Goal: Task Accomplishment & Management: Manage account settings

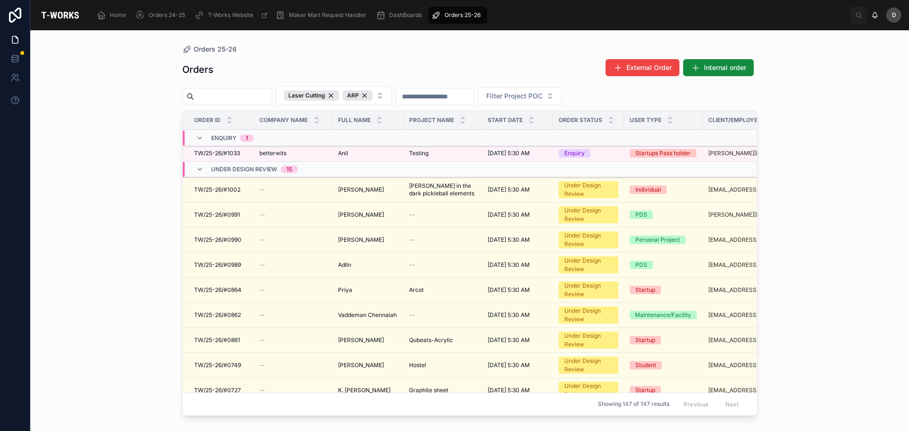
click at [428, 157] on span "Testing" at bounding box center [418, 154] width 19 height 8
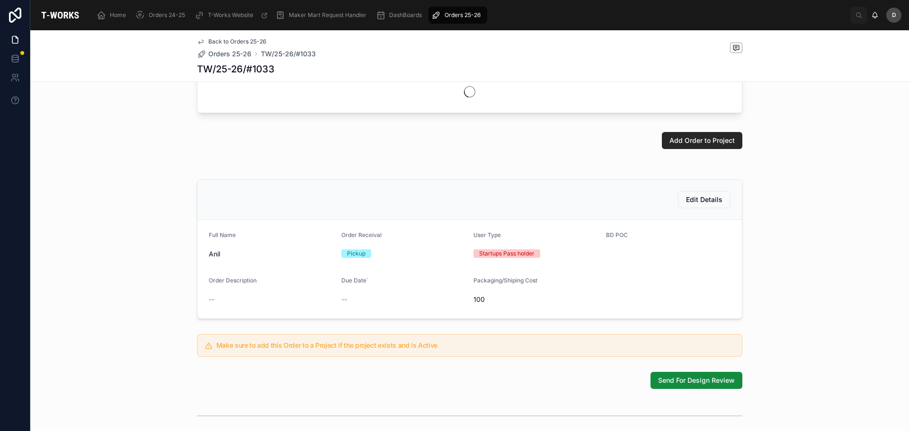
scroll to position [95, 0]
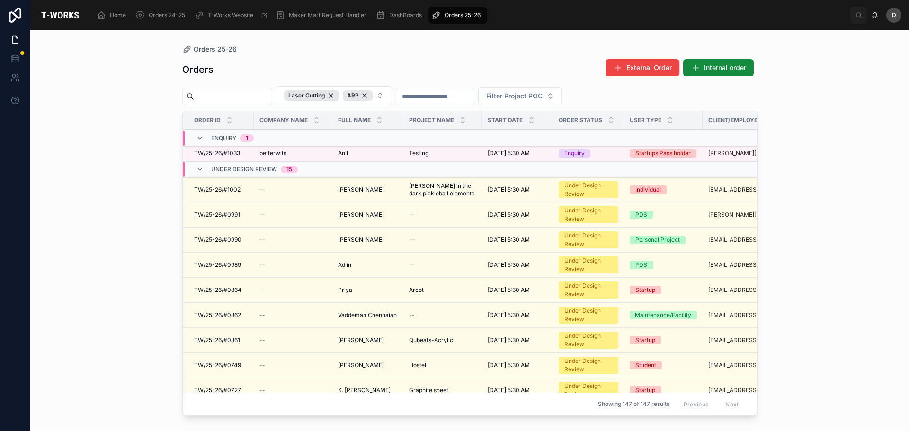
click at [459, 152] on td "Testing Testing" at bounding box center [442, 153] width 79 height 17
click at [438, 161] on td "Testing Testing" at bounding box center [442, 153] width 79 height 17
click at [428, 157] on span "Testing" at bounding box center [418, 154] width 19 height 8
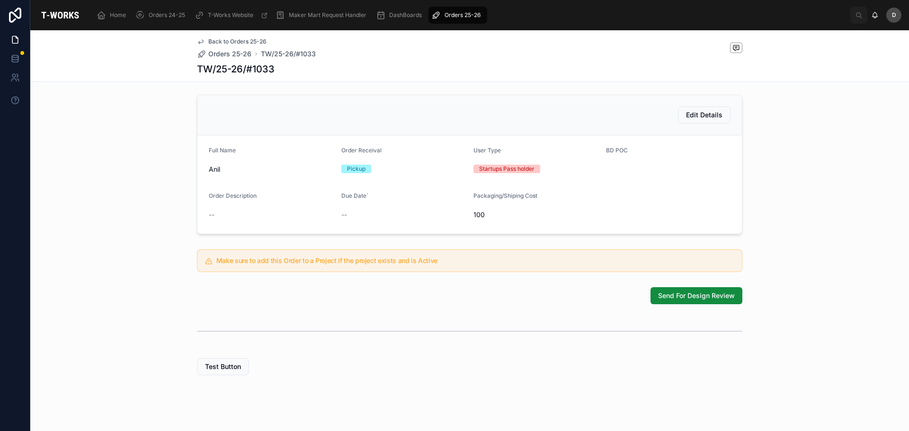
scroll to position [209, 0]
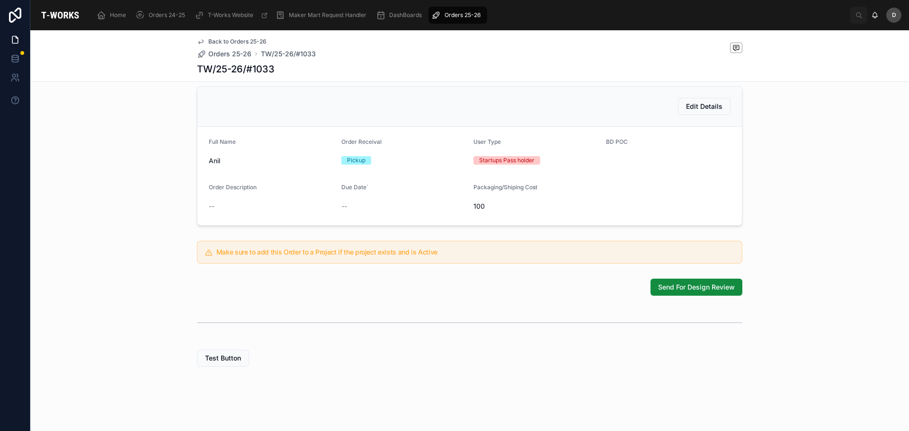
click at [686, 285] on span "Send For Design Review" at bounding box center [696, 287] width 77 height 9
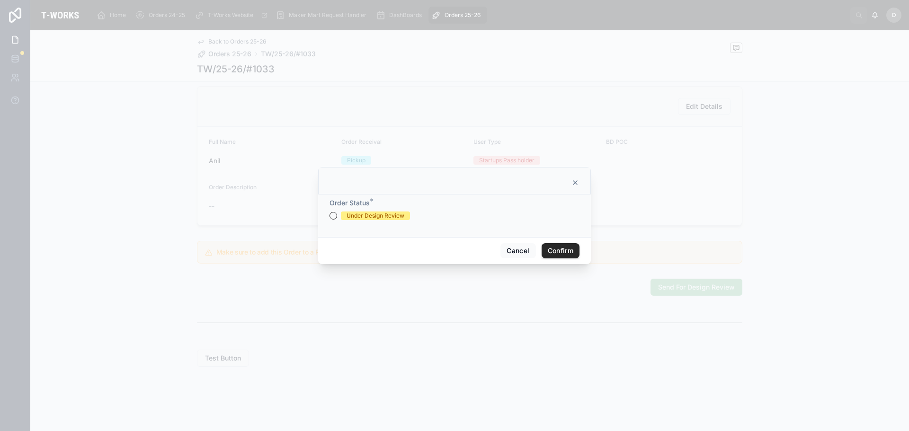
click at [389, 219] on div "Under Design Review" at bounding box center [375, 216] width 58 height 9
click at [337, 219] on button "Under Design Review" at bounding box center [333, 216] width 8 height 8
click at [561, 248] on button "Confirm" at bounding box center [560, 250] width 38 height 15
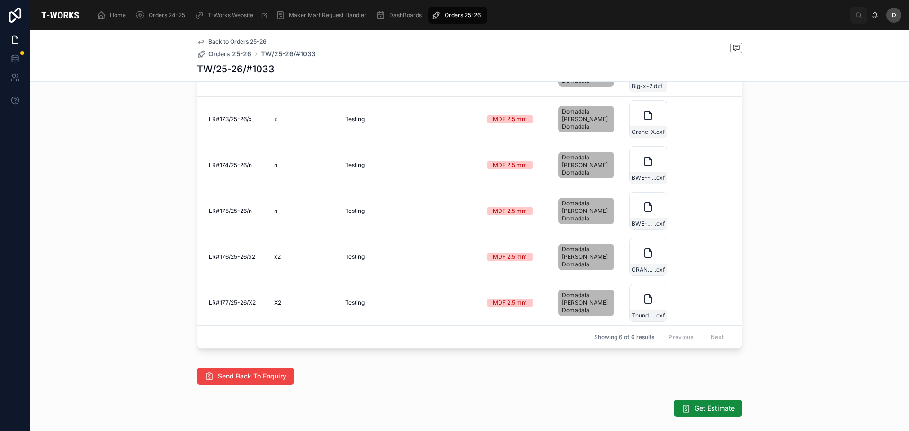
scroll to position [508, 0]
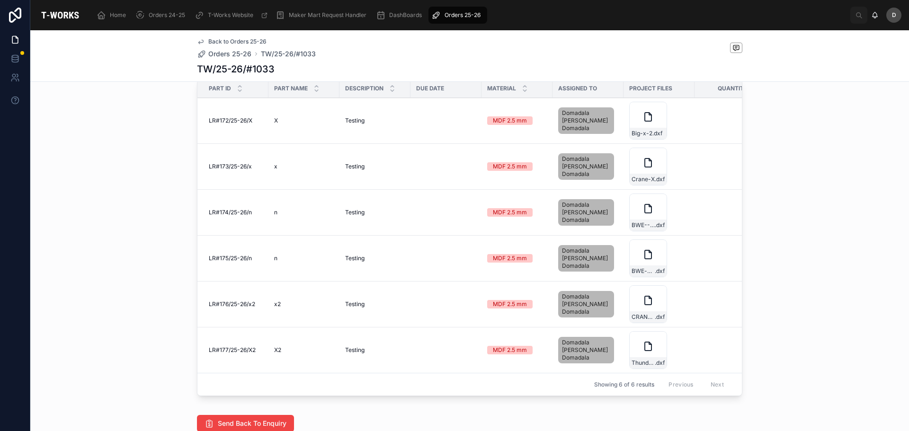
click at [650, 139] on div "Big-x-2 .dxf" at bounding box center [648, 121] width 38 height 38
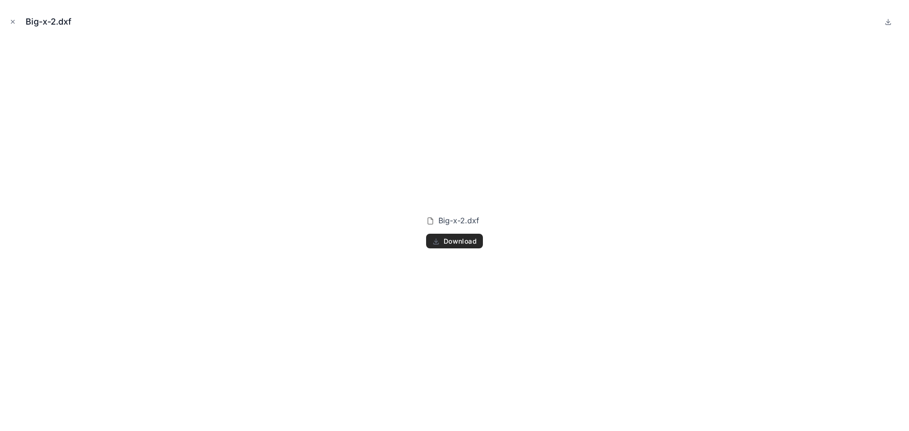
click at [472, 241] on span "Download" at bounding box center [459, 241] width 33 height 9
click at [9, 24] on button "Close modal" at bounding box center [13, 22] width 10 height 10
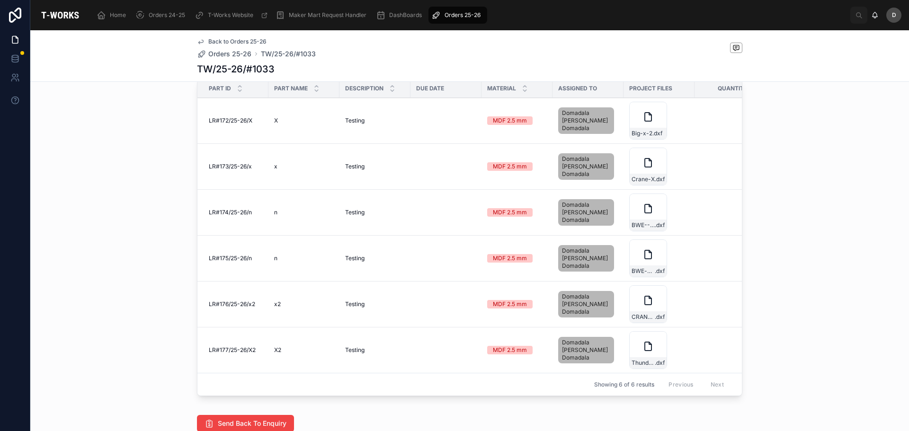
click at [647, 184] on div "Crane-X .dxf" at bounding box center [648, 167] width 38 height 38
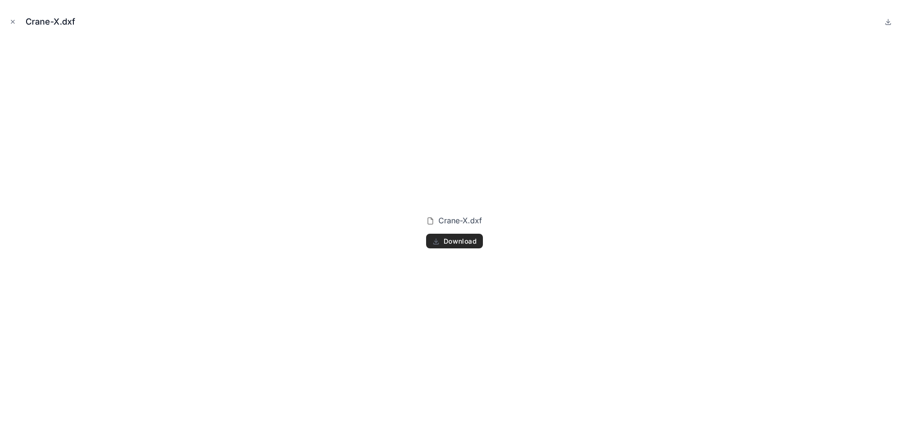
click at [468, 240] on span "Download" at bounding box center [459, 241] width 33 height 9
click at [17, 25] on button "Close modal" at bounding box center [13, 22] width 10 height 10
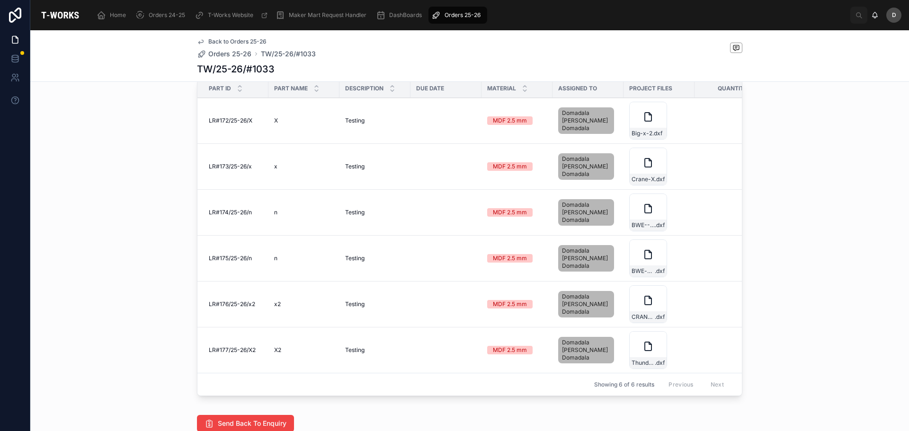
click at [647, 231] on div "BWE---N .dxf" at bounding box center [648, 213] width 38 height 38
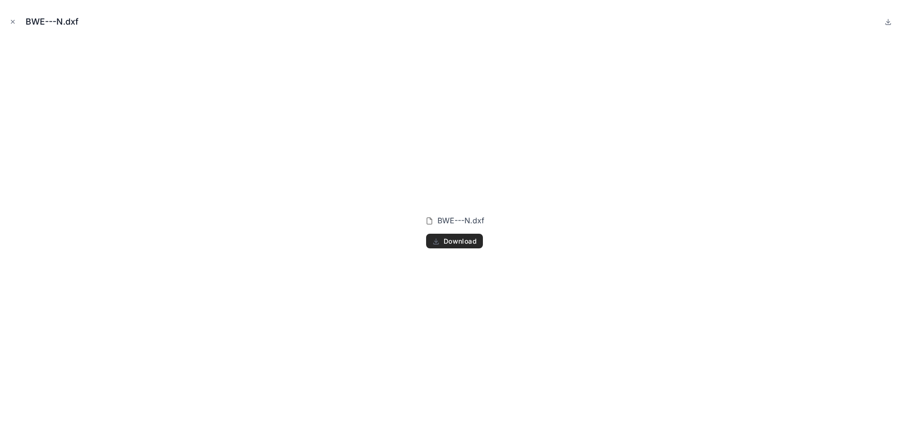
click at [466, 243] on span "Download" at bounding box center [459, 241] width 33 height 9
click at [14, 24] on icon "Close modal" at bounding box center [12, 21] width 7 height 7
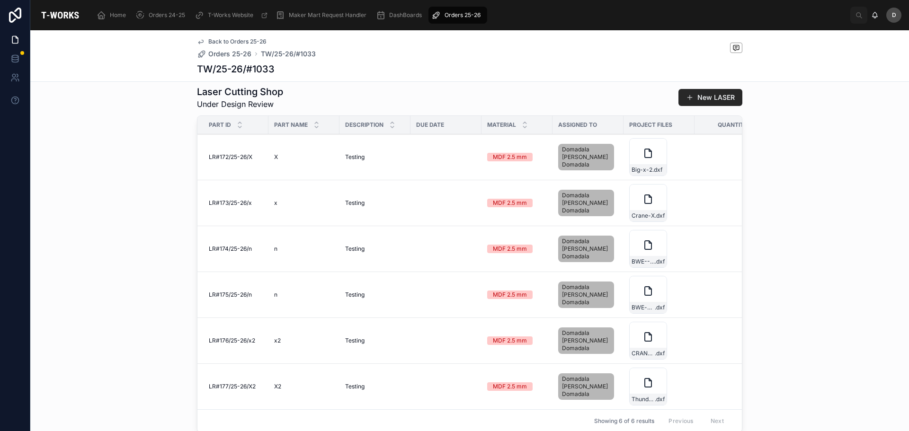
scroll to position [521, 0]
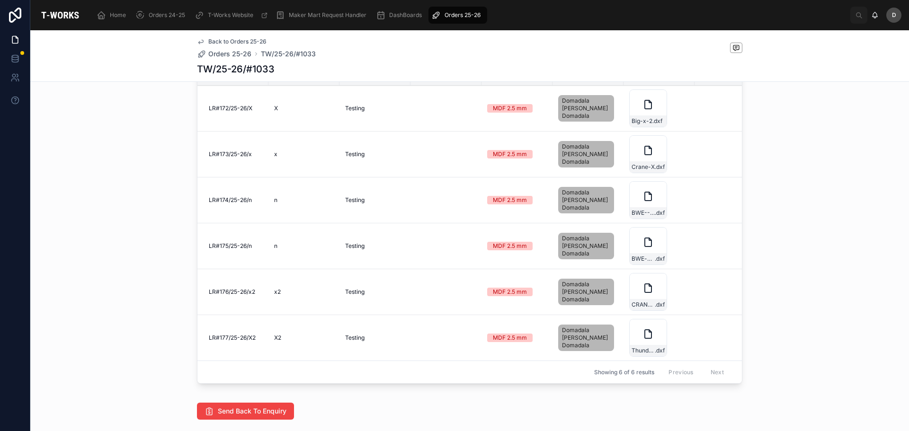
click at [653, 265] on div "BWE-n-2 .dxf" at bounding box center [648, 246] width 38 height 38
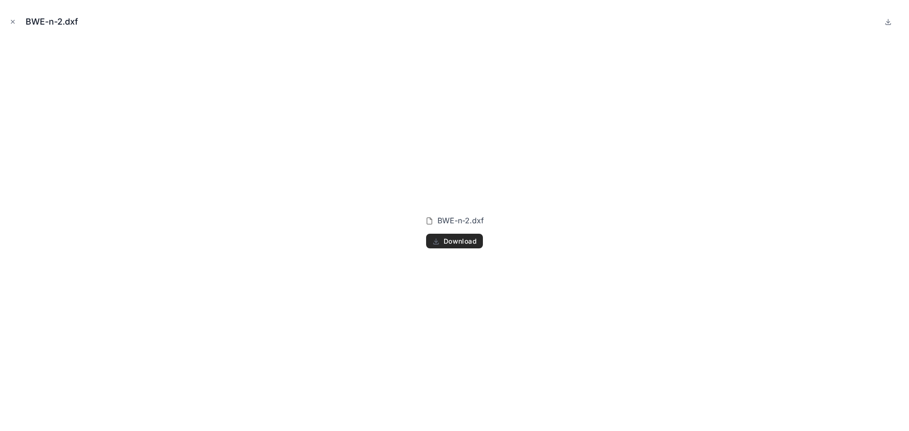
click at [12, 23] on icon "Close modal" at bounding box center [12, 21] width 7 height 7
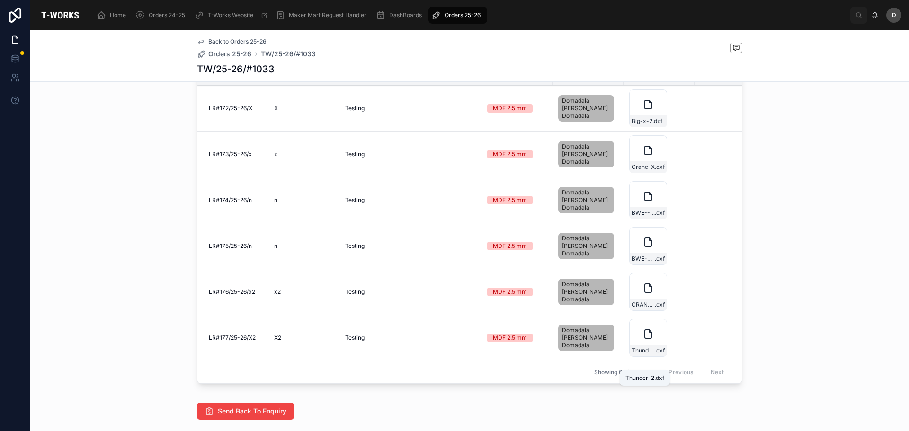
click at [648, 355] on span "Thunder-2" at bounding box center [642, 351] width 23 height 8
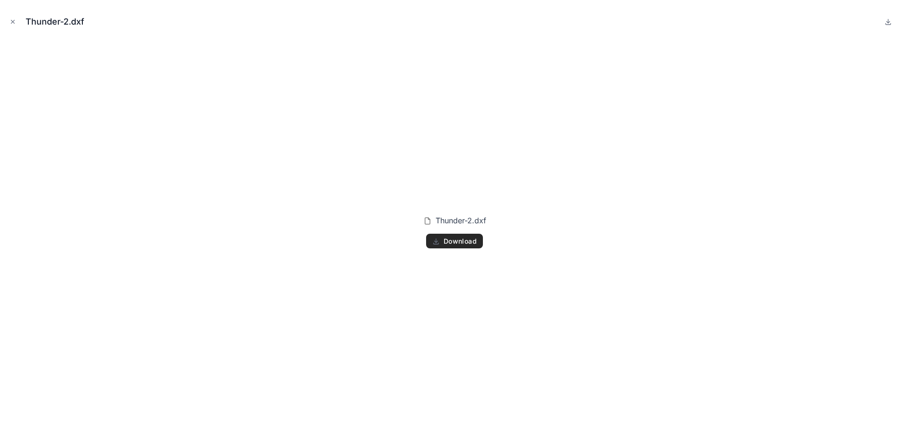
click at [465, 232] on div "Thunder-2.dxf Download" at bounding box center [454, 232] width 63 height 42
click at [465, 235] on button "Download" at bounding box center [454, 241] width 57 height 15
click at [12, 20] on icon "Close modal" at bounding box center [12, 21] width 7 height 7
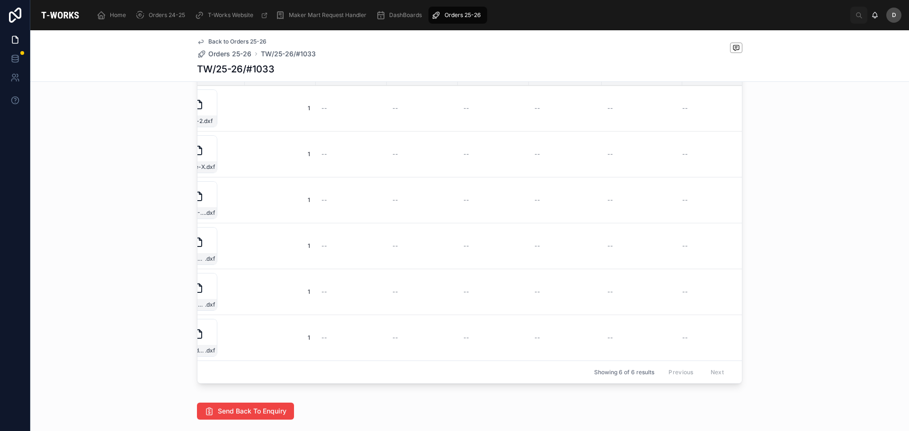
scroll to position [0, 461]
click at [637, 383] on div "Showing 6 of 6 results Previous Next" at bounding box center [469, 372] width 544 height 23
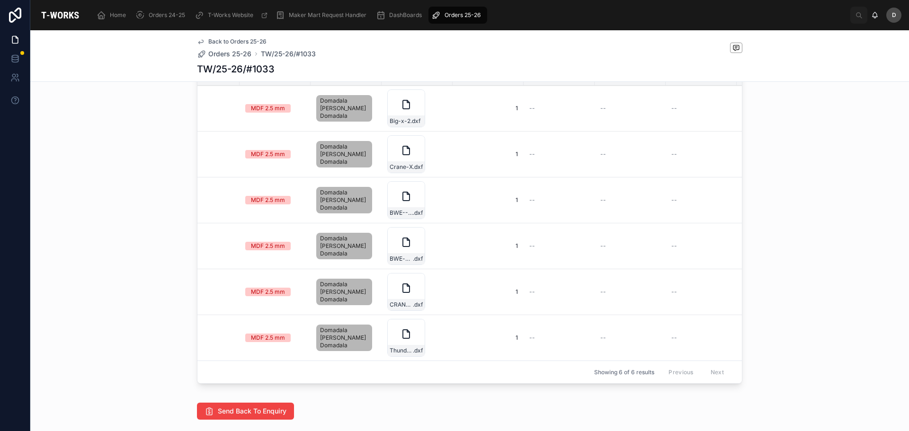
scroll to position [0, 241]
click at [0, 0] on icon at bounding box center [0, 0] width 0 height 0
click at [129, 255] on div "Laser Cutting Shop Under Design Review New LASER Part ID Part Name Description …" at bounding box center [469, 212] width 878 height 359
click at [0, 0] on icon at bounding box center [0, 0] width 0 height 0
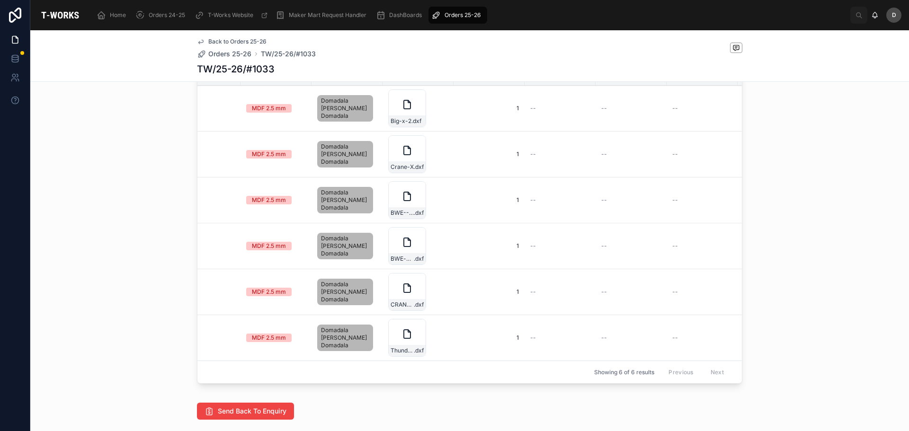
click at [0, 0] on icon at bounding box center [0, 0] width 0 height 0
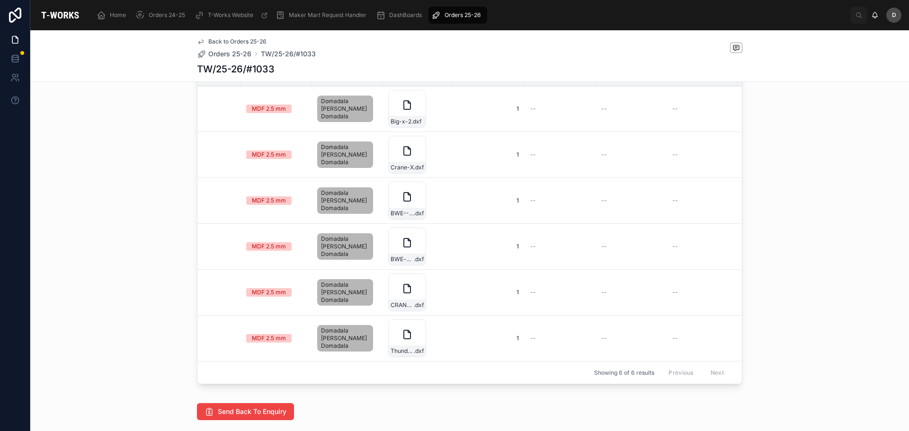
scroll to position [521, 0]
click at [0, 0] on span "Remove Part" at bounding box center [0, 0] width 0 height 0
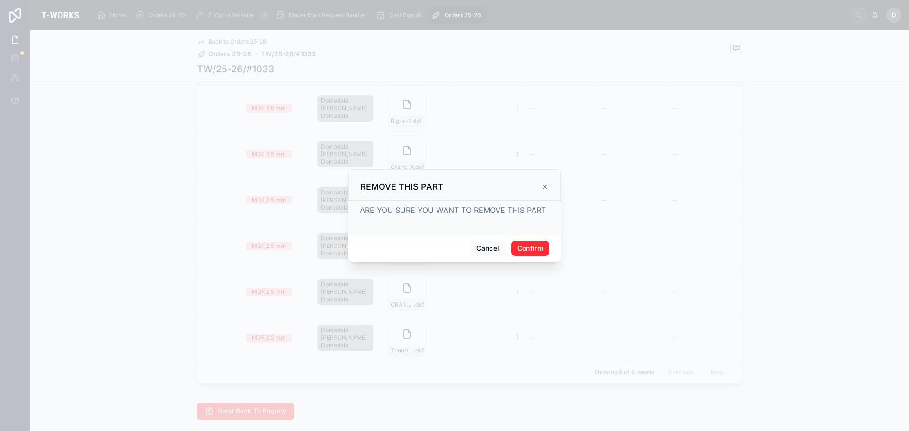
click at [526, 255] on button "Confirm" at bounding box center [530, 248] width 38 height 15
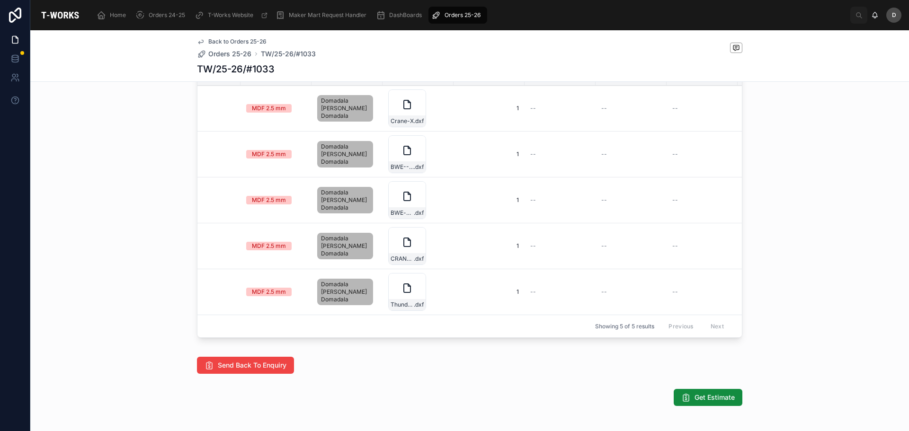
click at [0, 0] on span "Remove Part" at bounding box center [0, 0] width 0 height 0
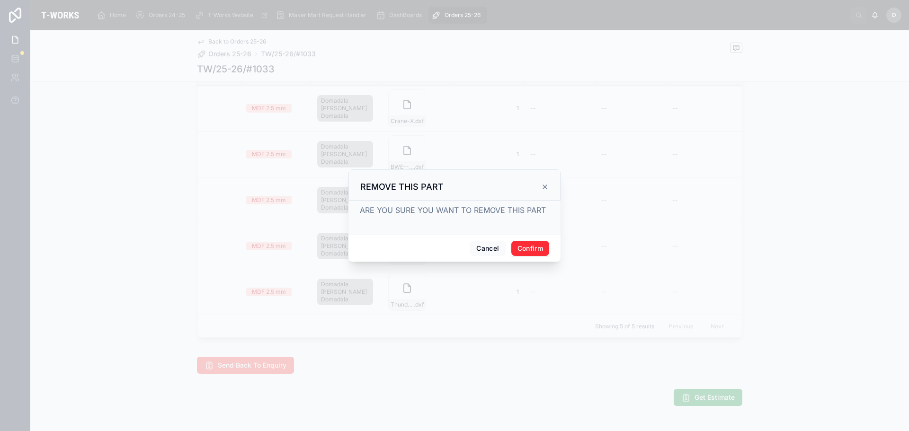
click at [534, 249] on button "Confirm" at bounding box center [530, 248] width 38 height 15
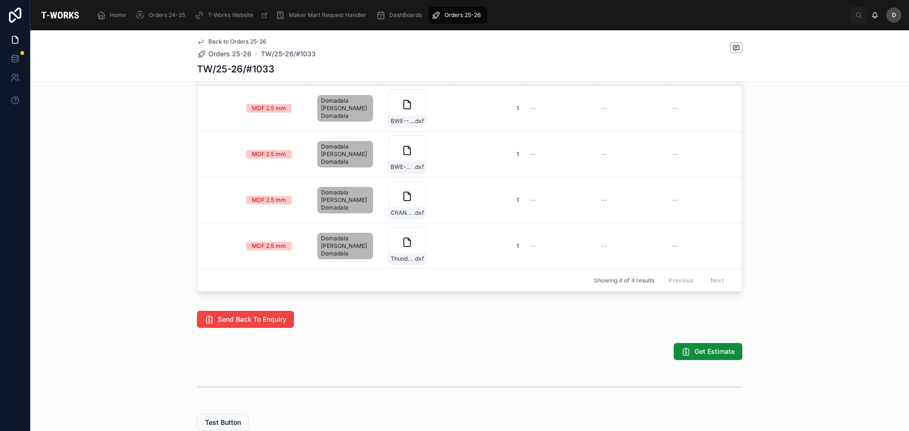
click at [0, 0] on span "Remove Part" at bounding box center [0, 0] width 0 height 0
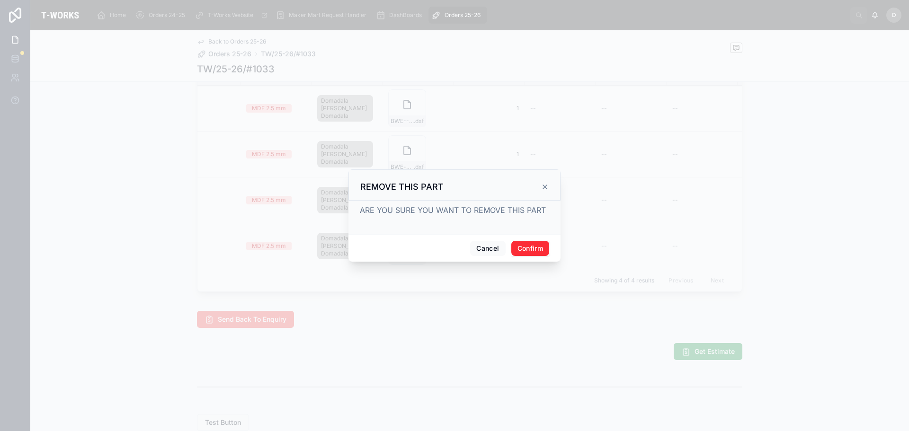
click at [541, 249] on button "Confirm" at bounding box center [530, 248] width 38 height 15
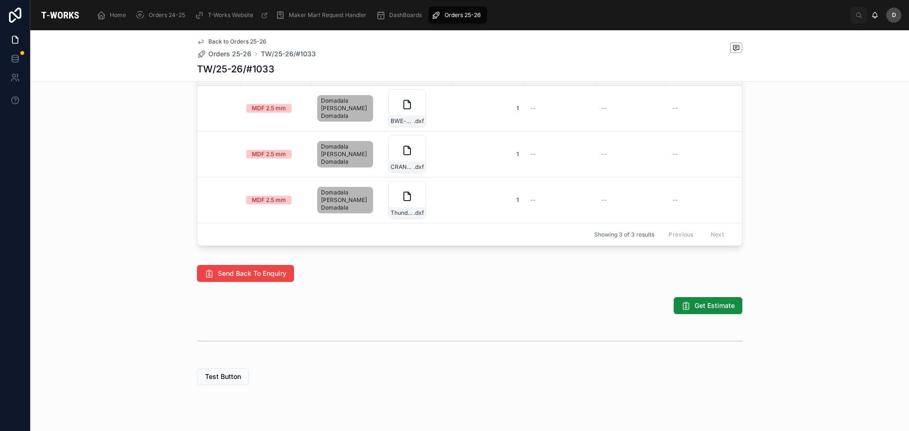
click at [0, 0] on button "Remove Part" at bounding box center [0, 0] width 0 height 0
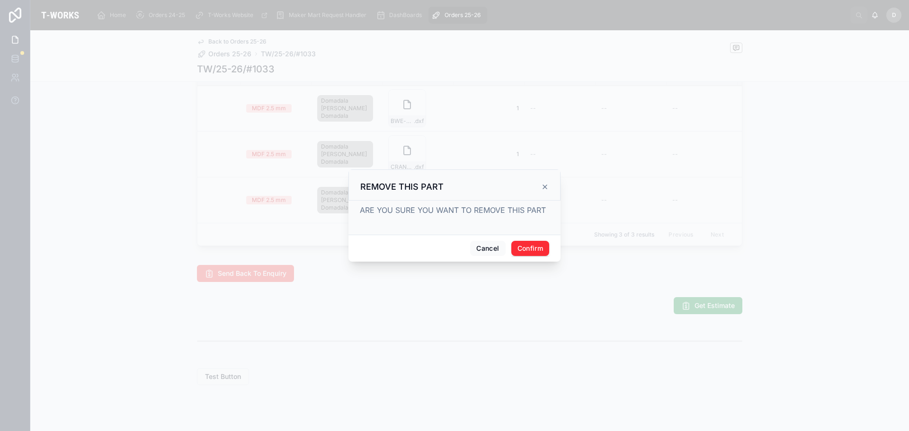
click at [529, 257] on div "Cancel Confirm" at bounding box center [454, 248] width 212 height 27
click at [538, 249] on button "Confirm" at bounding box center [530, 248] width 38 height 15
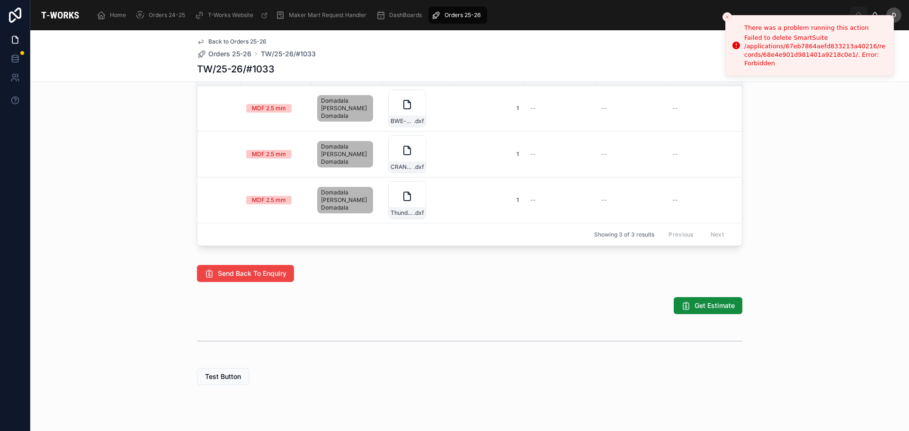
click at [0, 0] on span "Remove Part" at bounding box center [0, 0] width 0 height 0
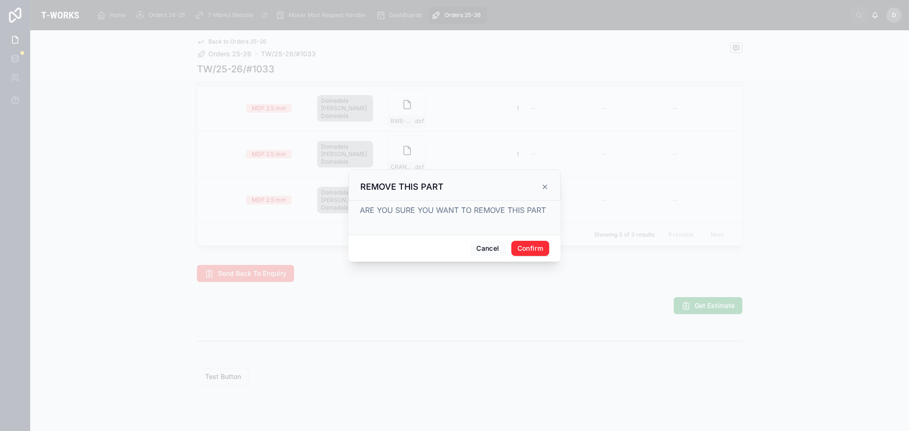
click at [524, 256] on button "Confirm" at bounding box center [530, 248] width 38 height 15
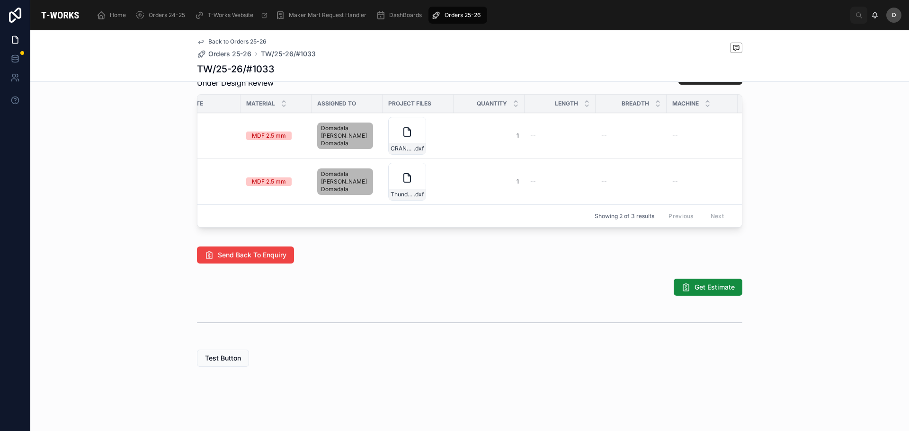
scroll to position [514, 0]
click at [0, 0] on span "Remove Part" at bounding box center [0, 0] width 0 height 0
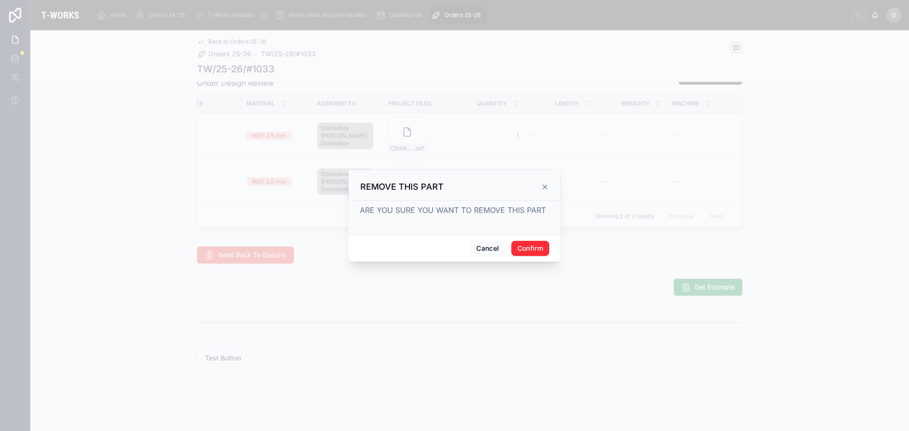
click at [547, 249] on button "Confirm" at bounding box center [530, 248] width 38 height 15
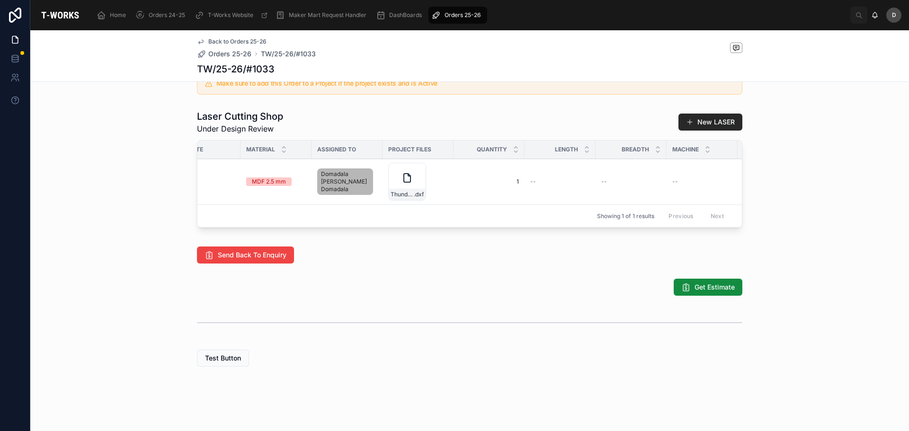
scroll to position [0, 461]
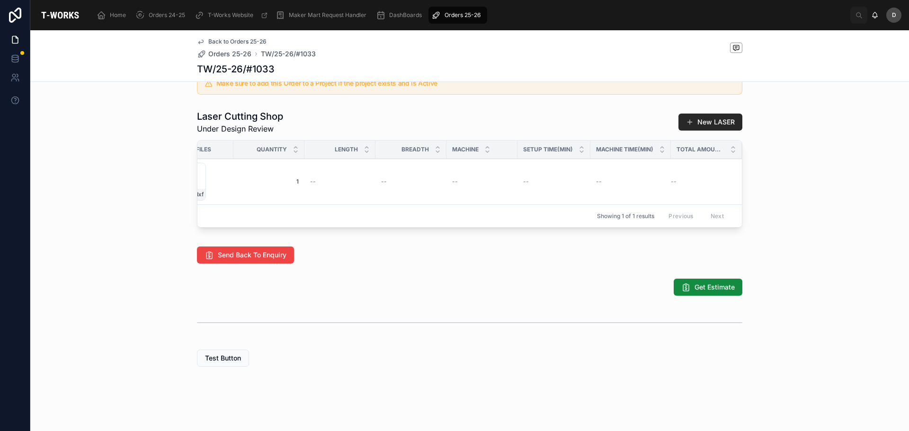
click at [716, 292] on button "Get Estimate" at bounding box center [708, 287] width 69 height 17
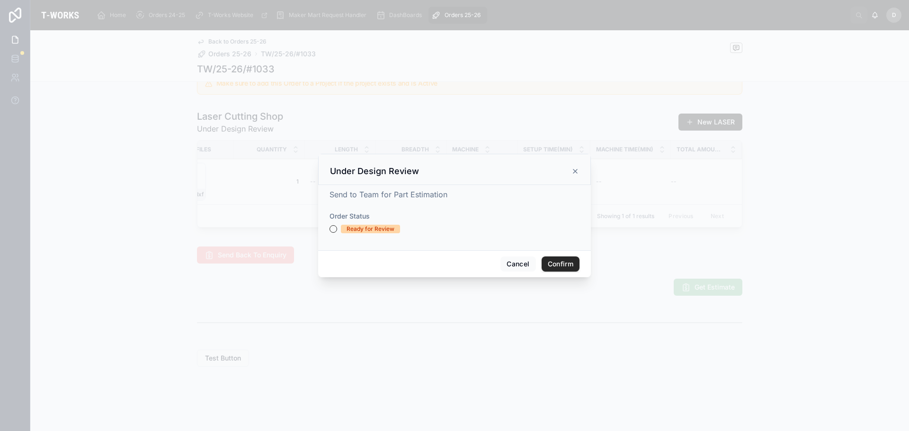
click at [337, 228] on div "Ready for Review" at bounding box center [454, 229] width 250 height 9
click at [337, 228] on button "Ready for Review" at bounding box center [333, 229] width 8 height 8
click at [558, 260] on button "Confirm" at bounding box center [560, 264] width 38 height 15
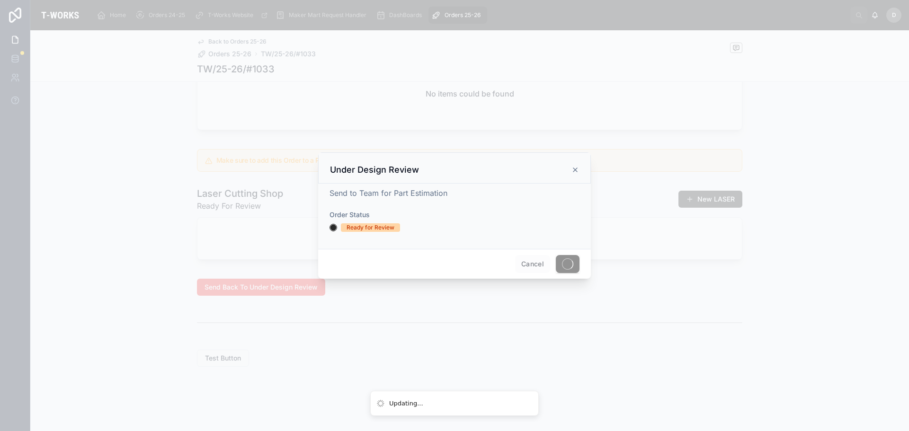
scroll to position [436, 0]
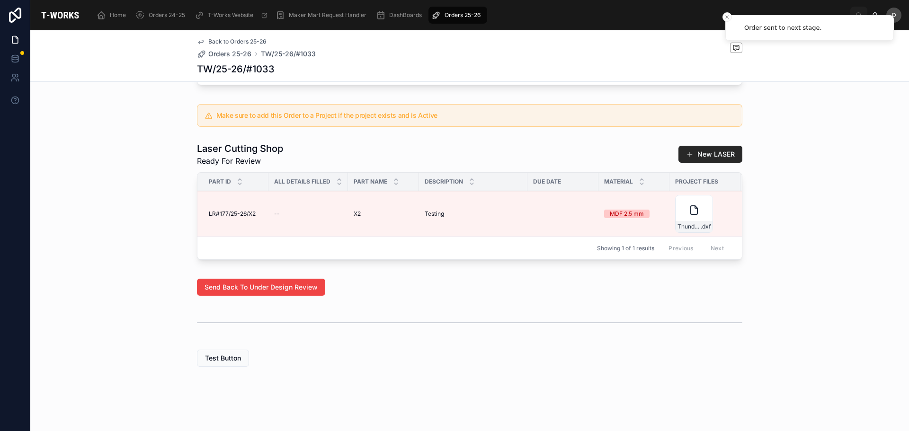
click at [0, 0] on span "Edit Details" at bounding box center [0, 0] width 0 height 0
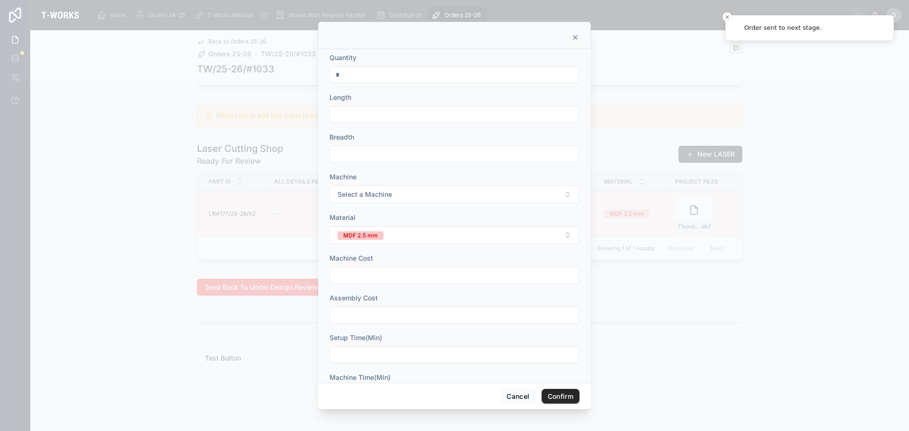
click at [448, 107] on div at bounding box center [454, 114] width 250 height 17
click at [397, 124] on form "Quantity * Length Breadth Machine Select a Machine Material MDF 2.5 mm Machine …" at bounding box center [454, 252] width 250 height 399
click at [396, 116] on input "text" at bounding box center [454, 114] width 249 height 13
type input "******"
click at [383, 151] on input "text" at bounding box center [454, 154] width 249 height 13
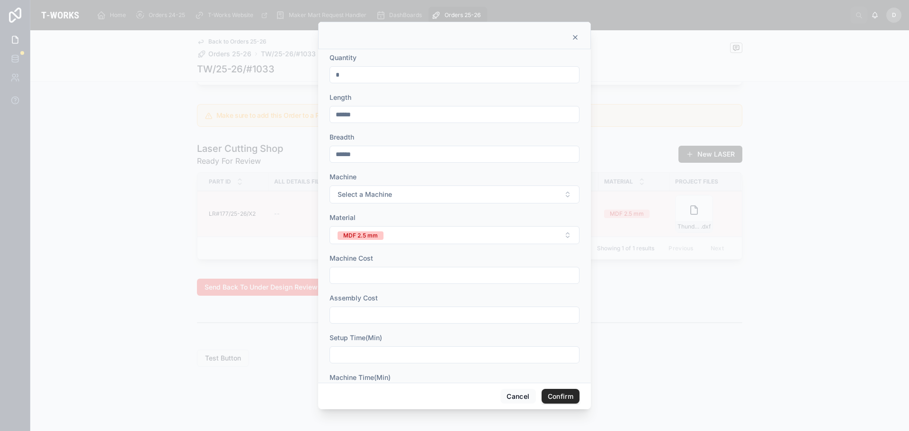
type input "******"
click at [443, 192] on button "Select a Machine" at bounding box center [454, 195] width 250 height 18
click at [433, 233] on div "Sill" at bounding box center [451, 232] width 132 height 14
click at [387, 282] on div at bounding box center [454, 275] width 250 height 17
click at [391, 278] on input "text" at bounding box center [454, 275] width 249 height 13
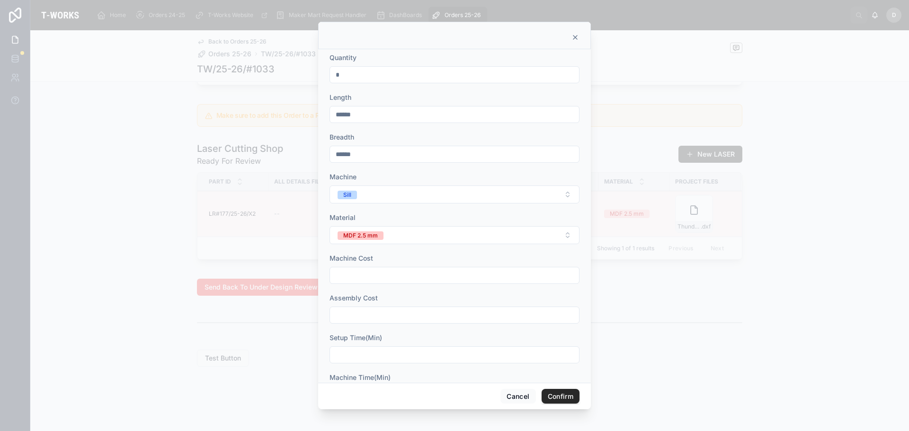
type input "*"
click at [390, 319] on input "text" at bounding box center [454, 315] width 249 height 13
type input "*"
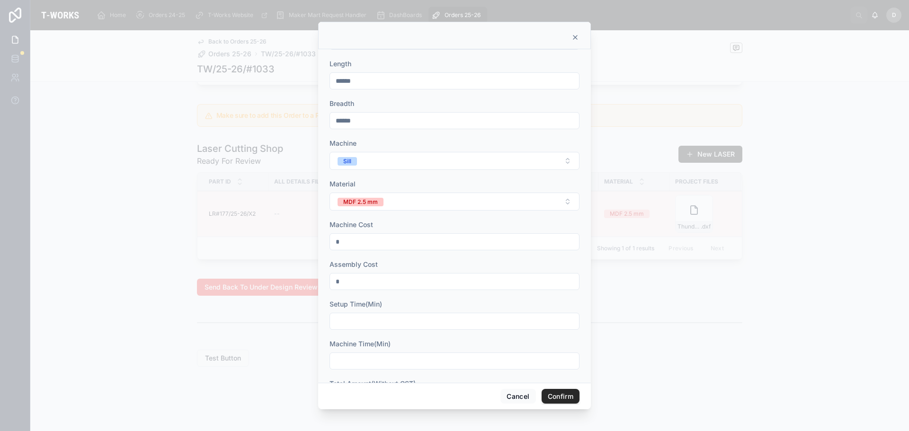
scroll to position [77, 0]
click at [370, 282] on input "text" at bounding box center [454, 277] width 249 height 13
type input "**"
click at [357, 319] on input "text" at bounding box center [454, 317] width 249 height 13
type input "**"
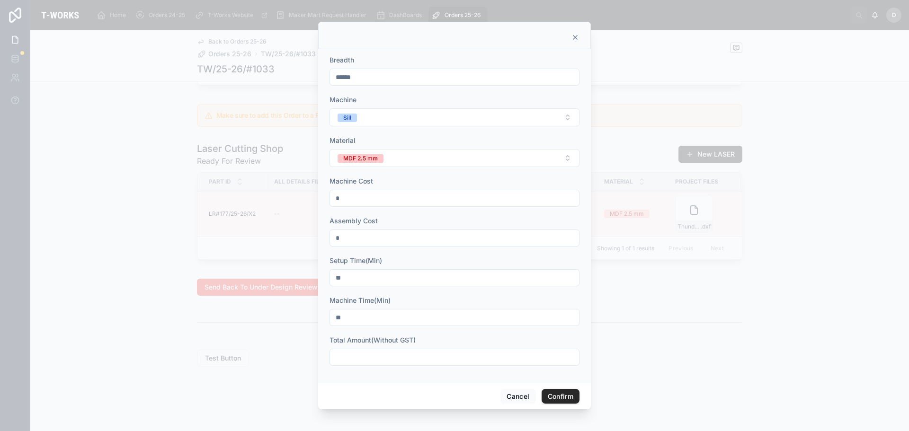
click at [402, 354] on input "text" at bounding box center [454, 357] width 249 height 13
type input "******"
click at [558, 392] on button "Confirm" at bounding box center [560, 396] width 38 height 15
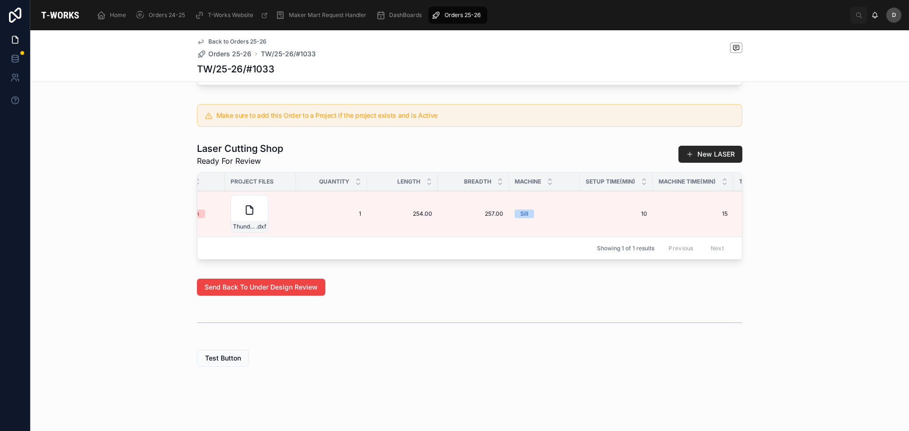
scroll to position [0, 507]
